Goal: Task Accomplishment & Management: Use online tool/utility

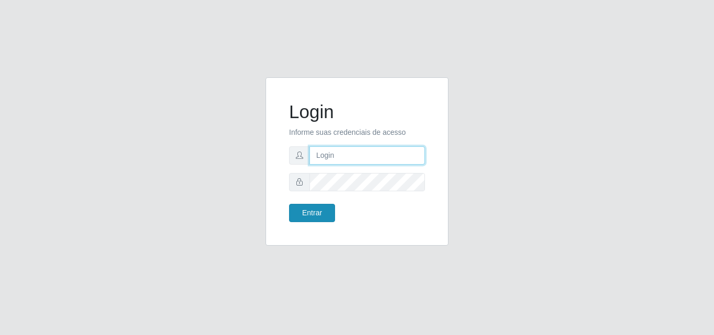
type input "[EMAIL_ADDRESS][DOMAIN_NAME]"
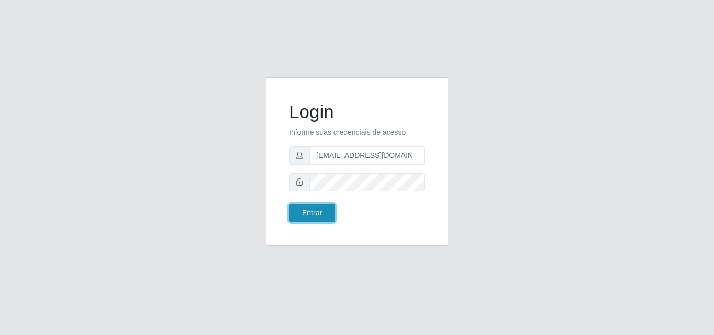
click at [322, 209] on button "Entrar" at bounding box center [312, 213] width 46 height 18
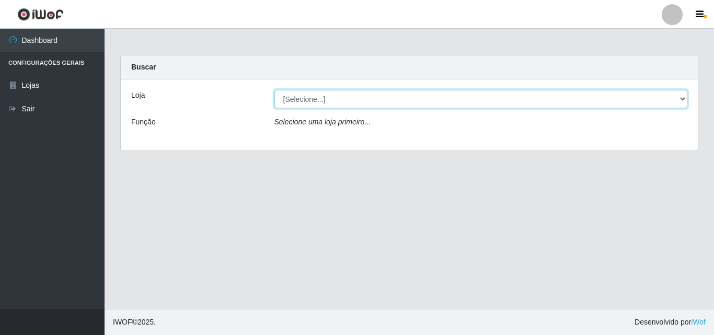
click at [406, 101] on select "[Selecione...] Rede Potiguar 1 - Macaíba" at bounding box center [482, 99] width 414 height 18
select select "100"
click at [275, 90] on select "[Selecione...] Rede Potiguar 1 - Macaíba" at bounding box center [482, 99] width 414 height 18
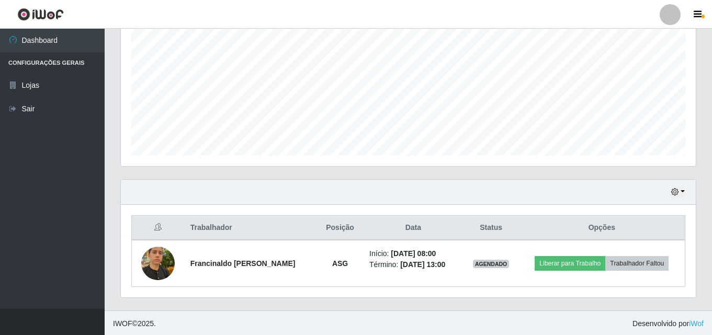
scroll to position [220, 0]
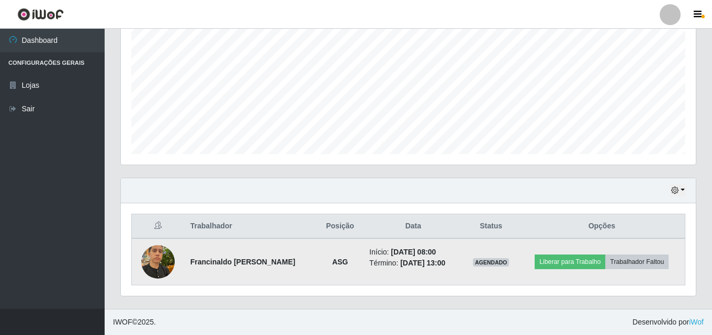
click at [169, 269] on img at bounding box center [157, 262] width 33 height 44
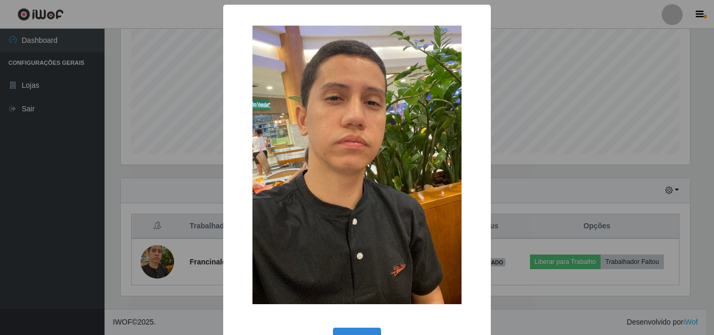
click at [559, 217] on div "× OK Cancel" at bounding box center [357, 167] width 714 height 335
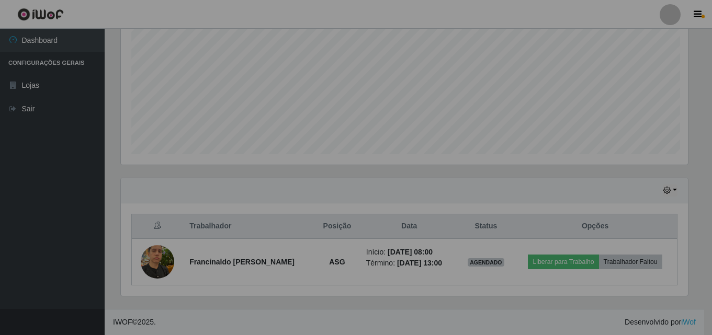
scroll to position [217, 575]
